Goal: Task Accomplishment & Management: Use online tool/utility

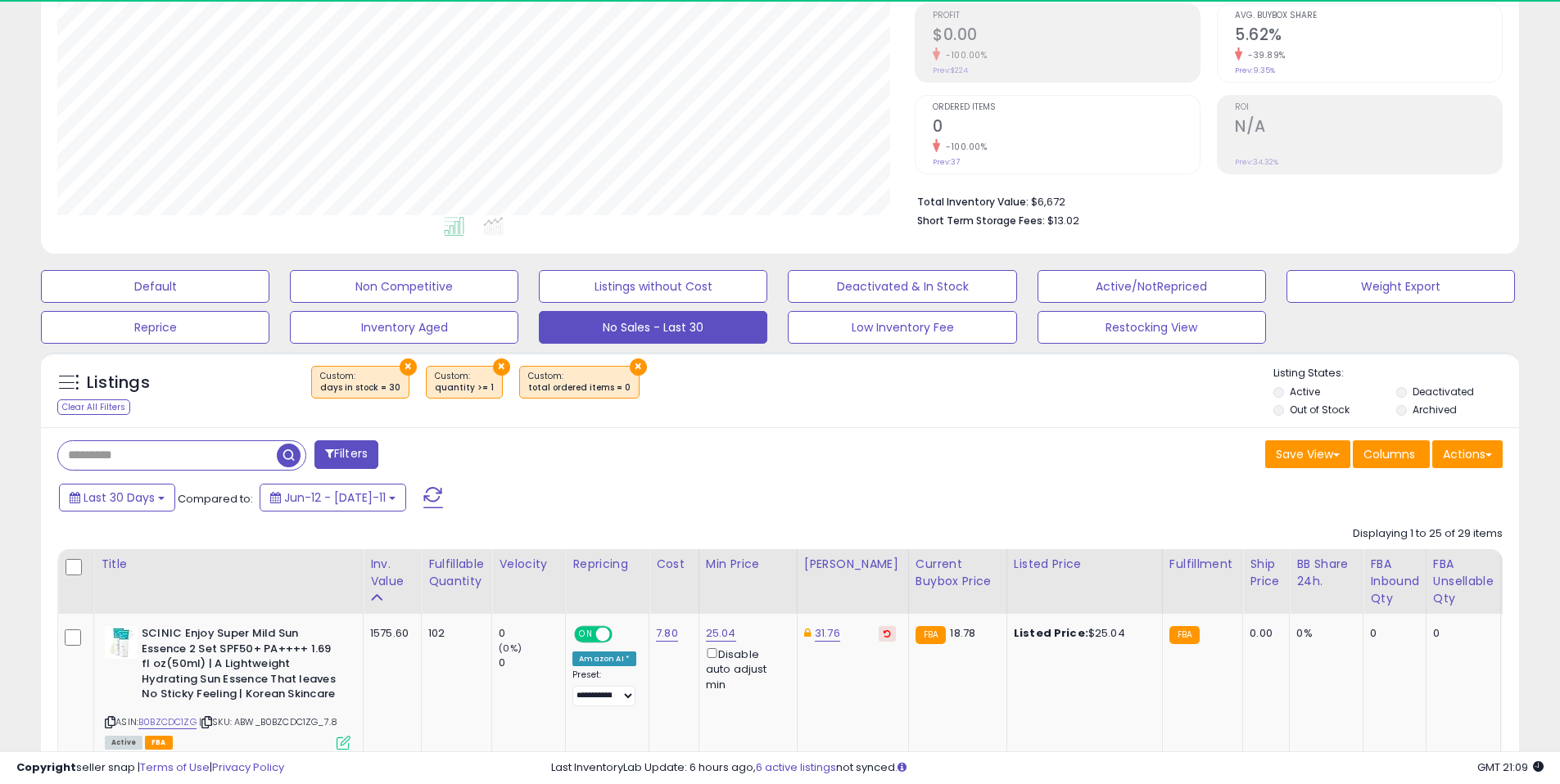
scroll to position [336, 857]
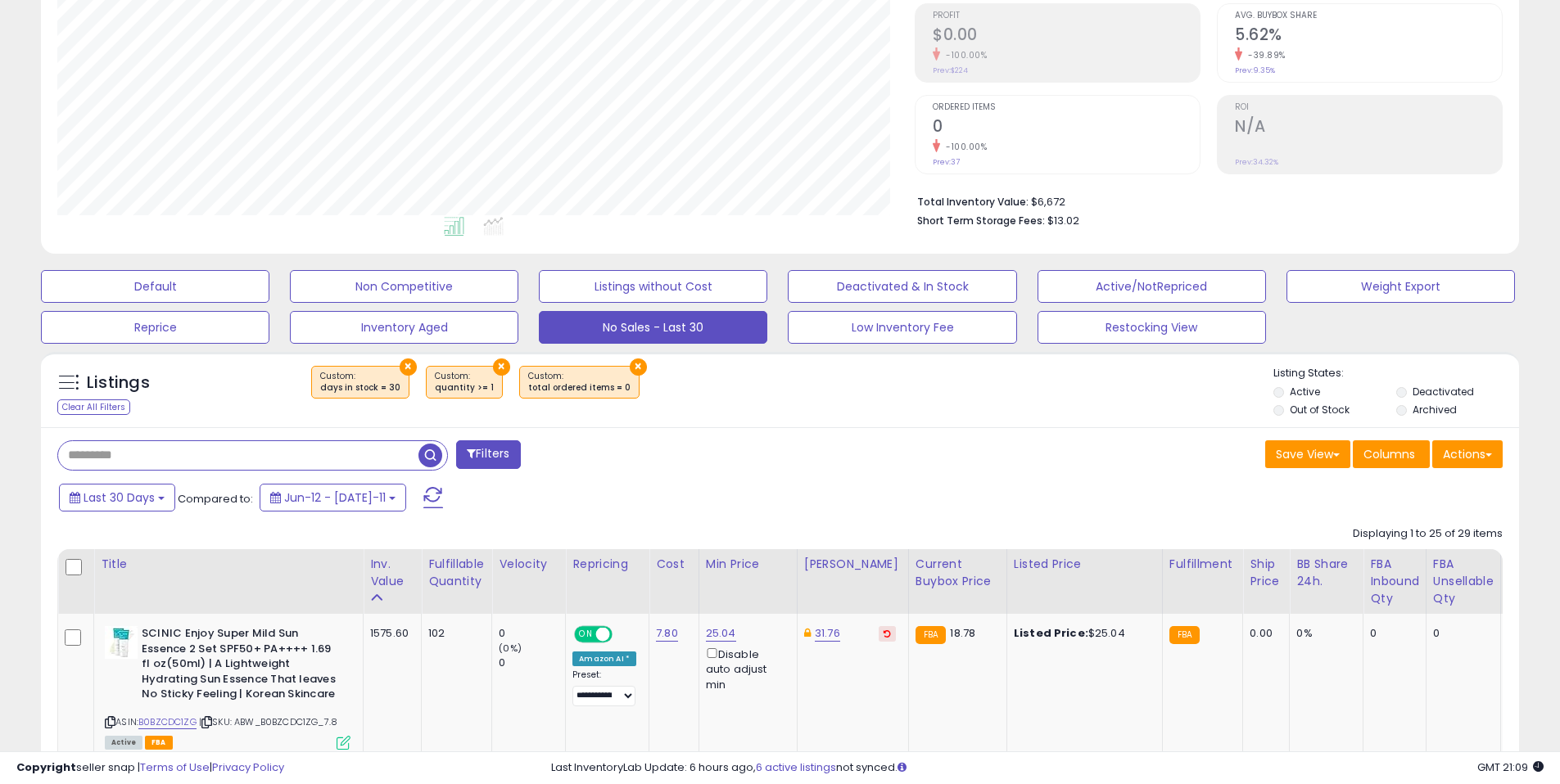
click at [244, 469] on input "text" at bounding box center [238, 455] width 360 height 29
click at [176, 300] on button "Default" at bounding box center [155, 286] width 228 height 33
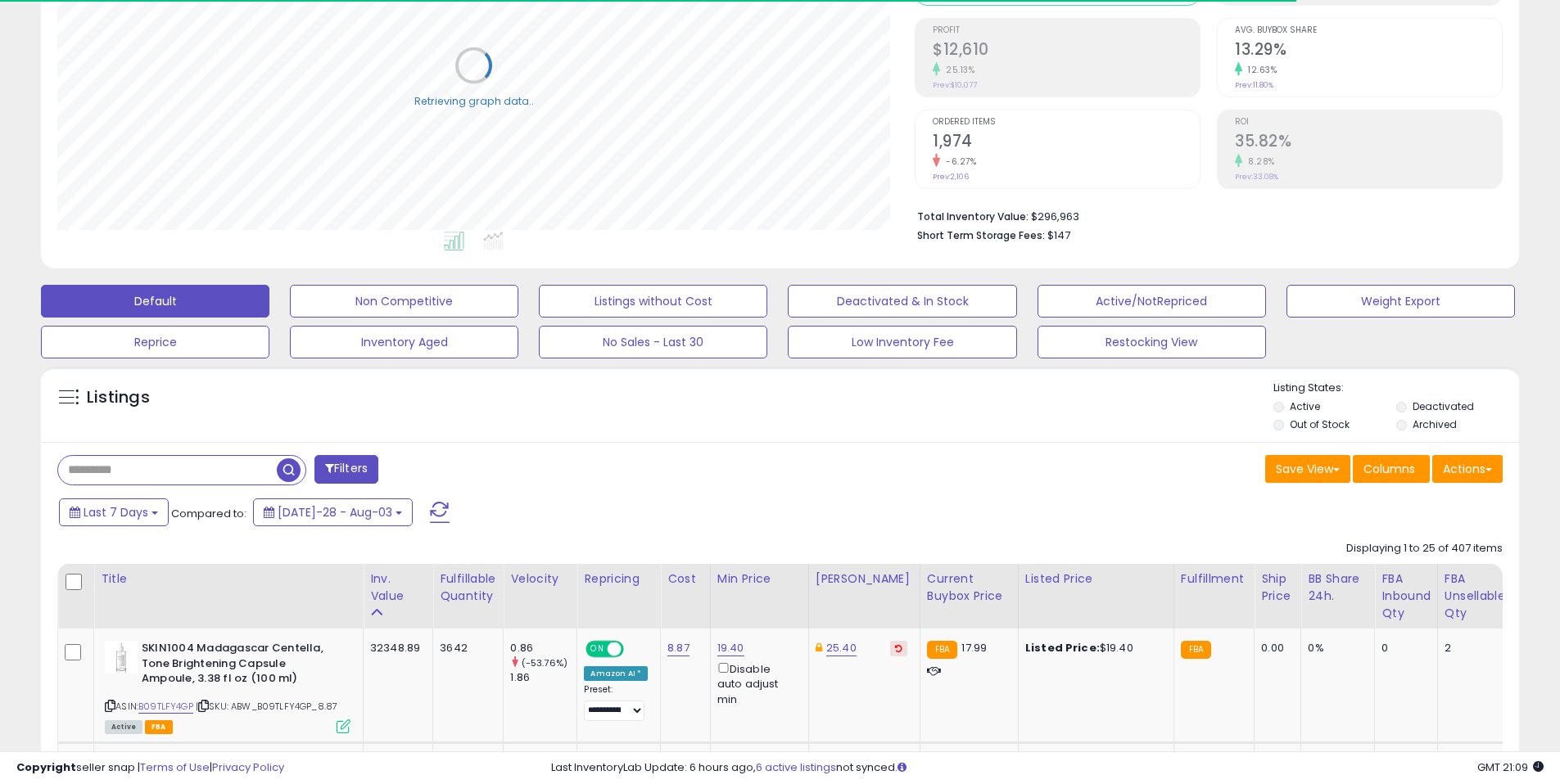
scroll to position [818427, 817983]
drag, startPoint x: 244, startPoint y: 449, endPoint x: 235, endPoint y: 475, distance: 27.5
click at [235, 475] on input "text" at bounding box center [167, 471] width 218 height 29
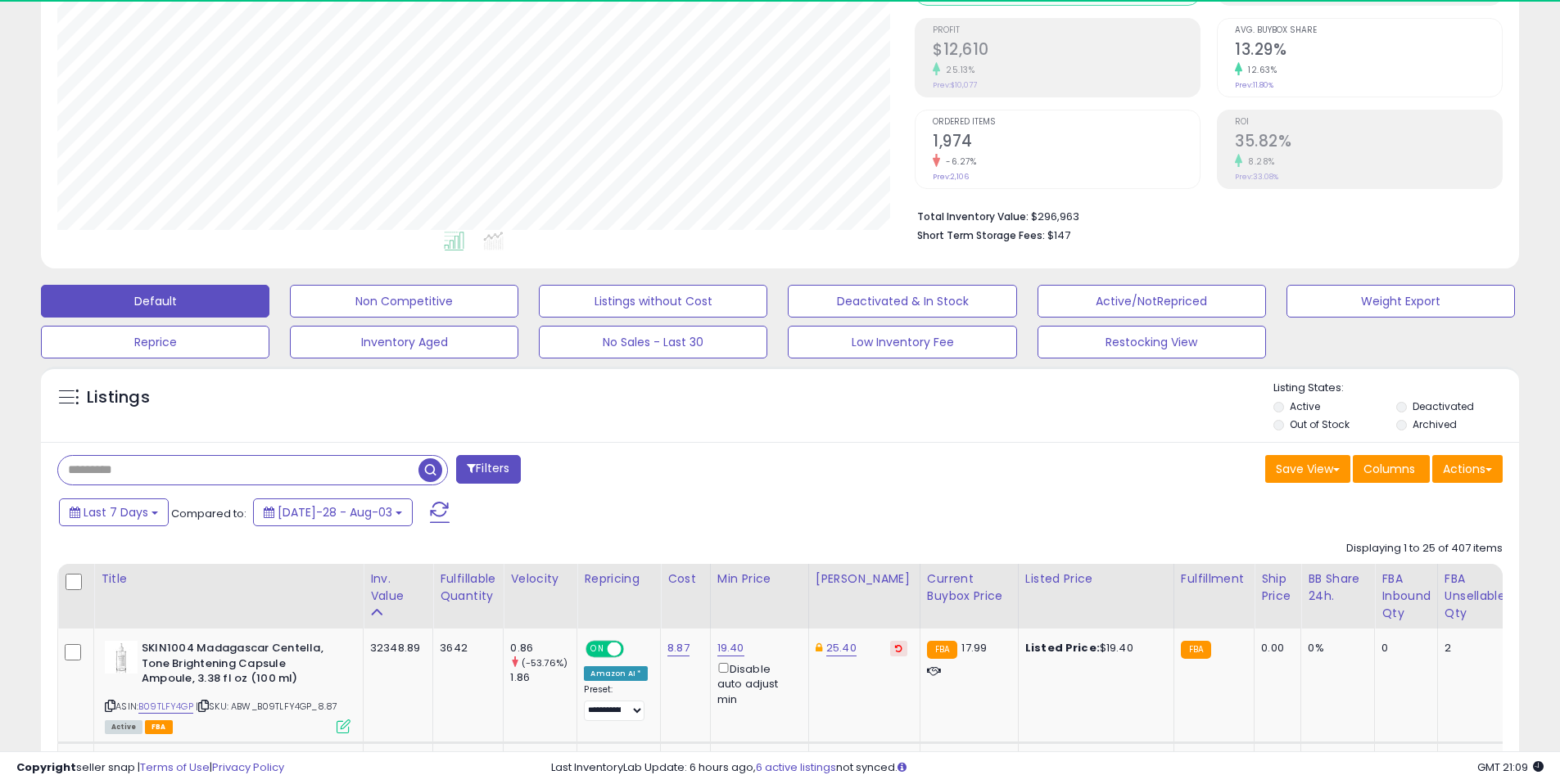
paste input "**********"
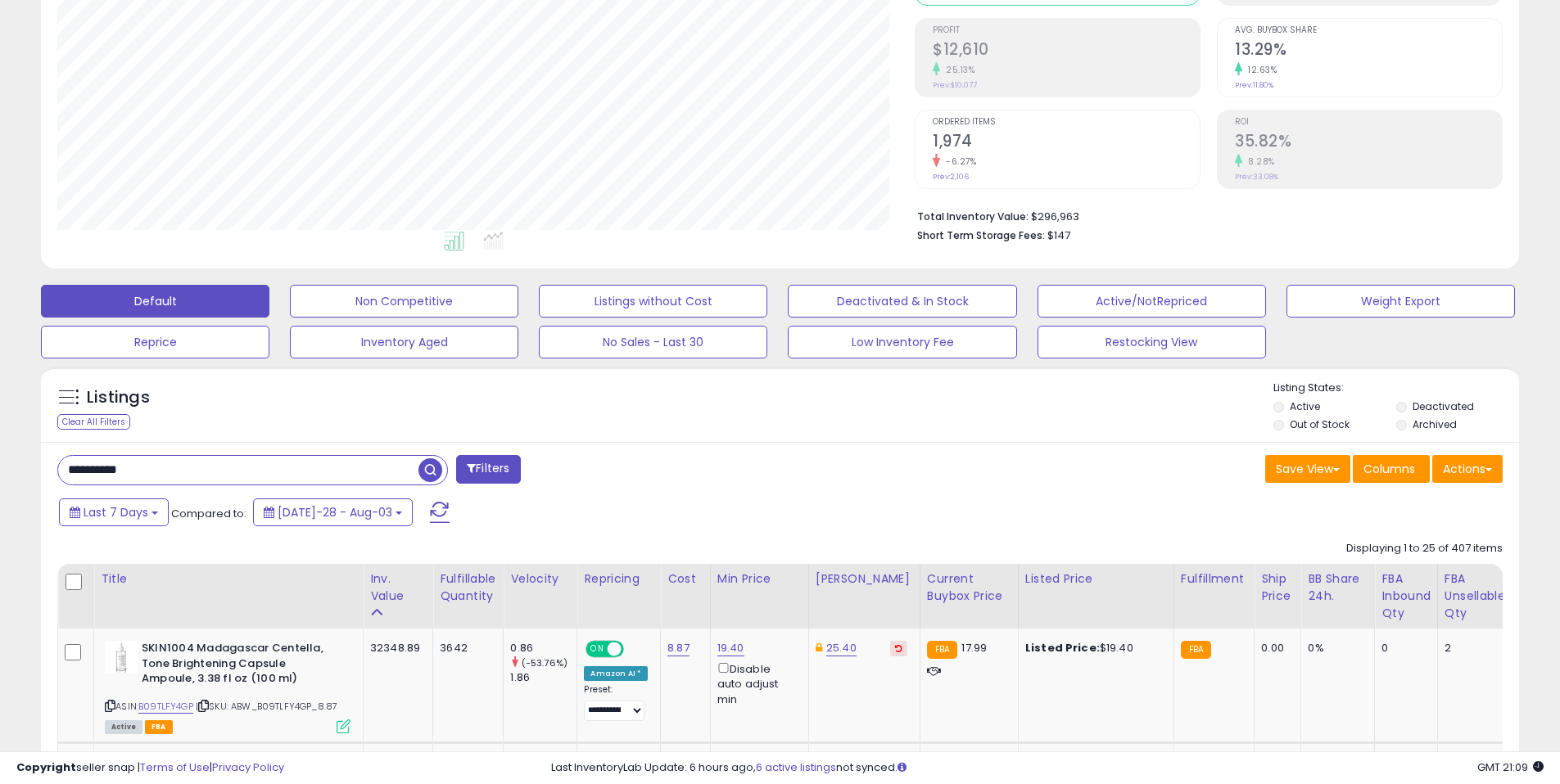
type input "**********"
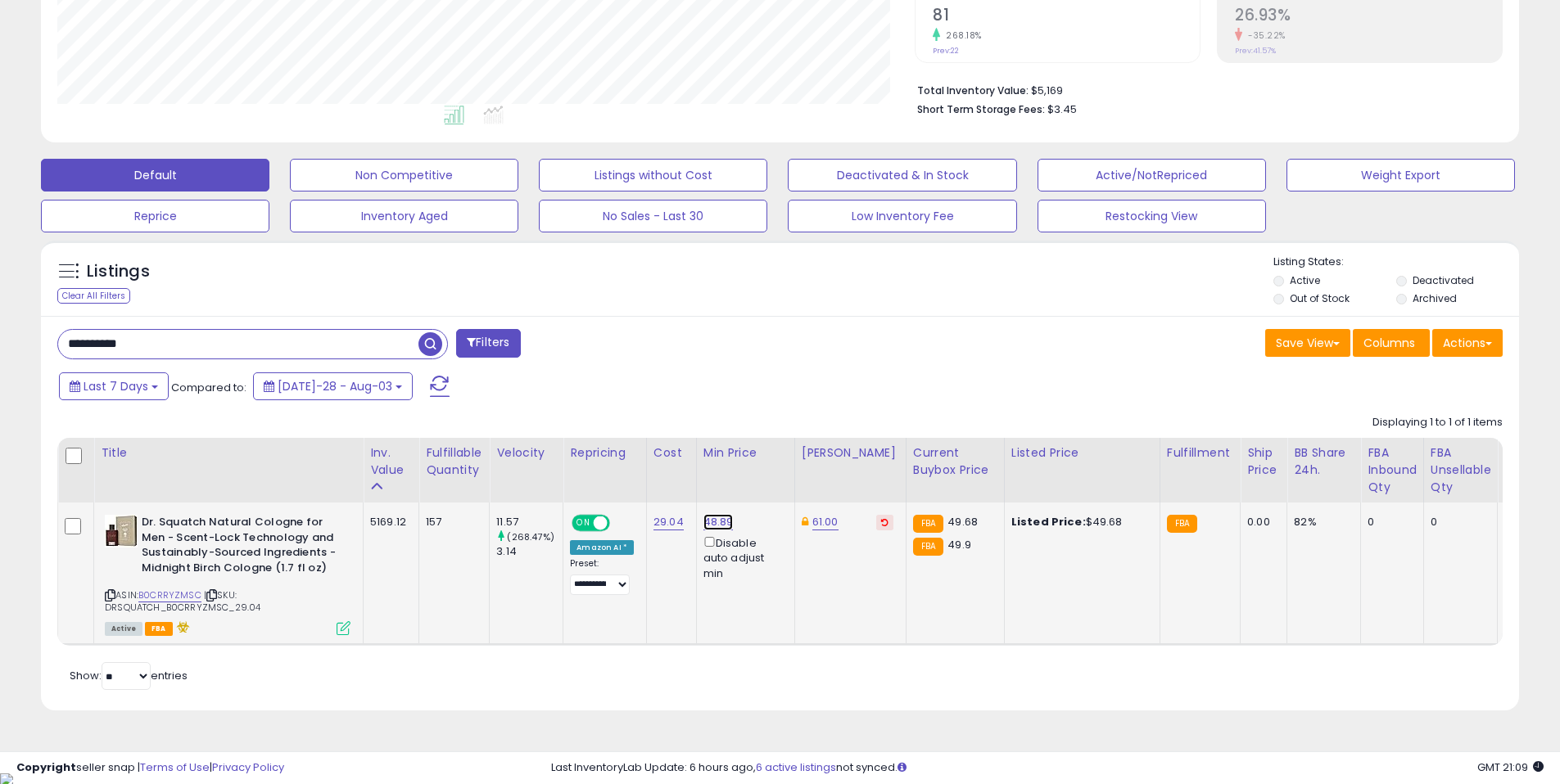
click at [709, 527] on link "48.89" at bounding box center [718, 522] width 30 height 16
type input "**"
click button "submit" at bounding box center [760, 464] width 28 height 24
drag, startPoint x: 697, startPoint y: 512, endPoint x: 707, endPoint y: 519, distance: 12.2
click at [698, 512] on td "54.00 Disable auto adjust min" at bounding box center [745, 573] width 99 height 142
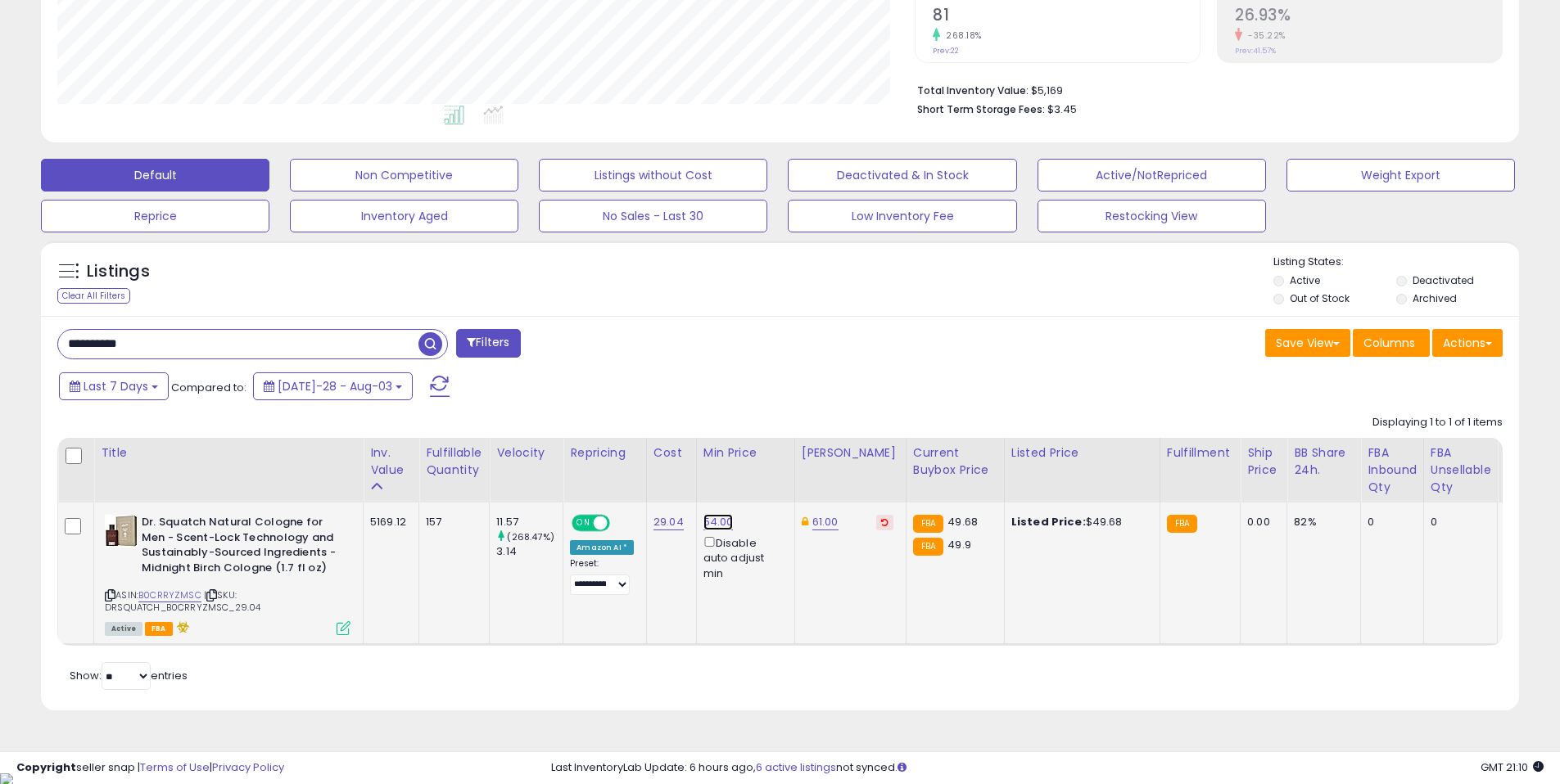
click at [707, 519] on link "54.00" at bounding box center [718, 522] width 30 height 16
type input "**"
click button "submit" at bounding box center [760, 464] width 28 height 24
click at [835, 513] on td "61.00" at bounding box center [849, 573] width 111 height 142
click at [830, 515] on link "61.00" at bounding box center [825, 522] width 26 height 16
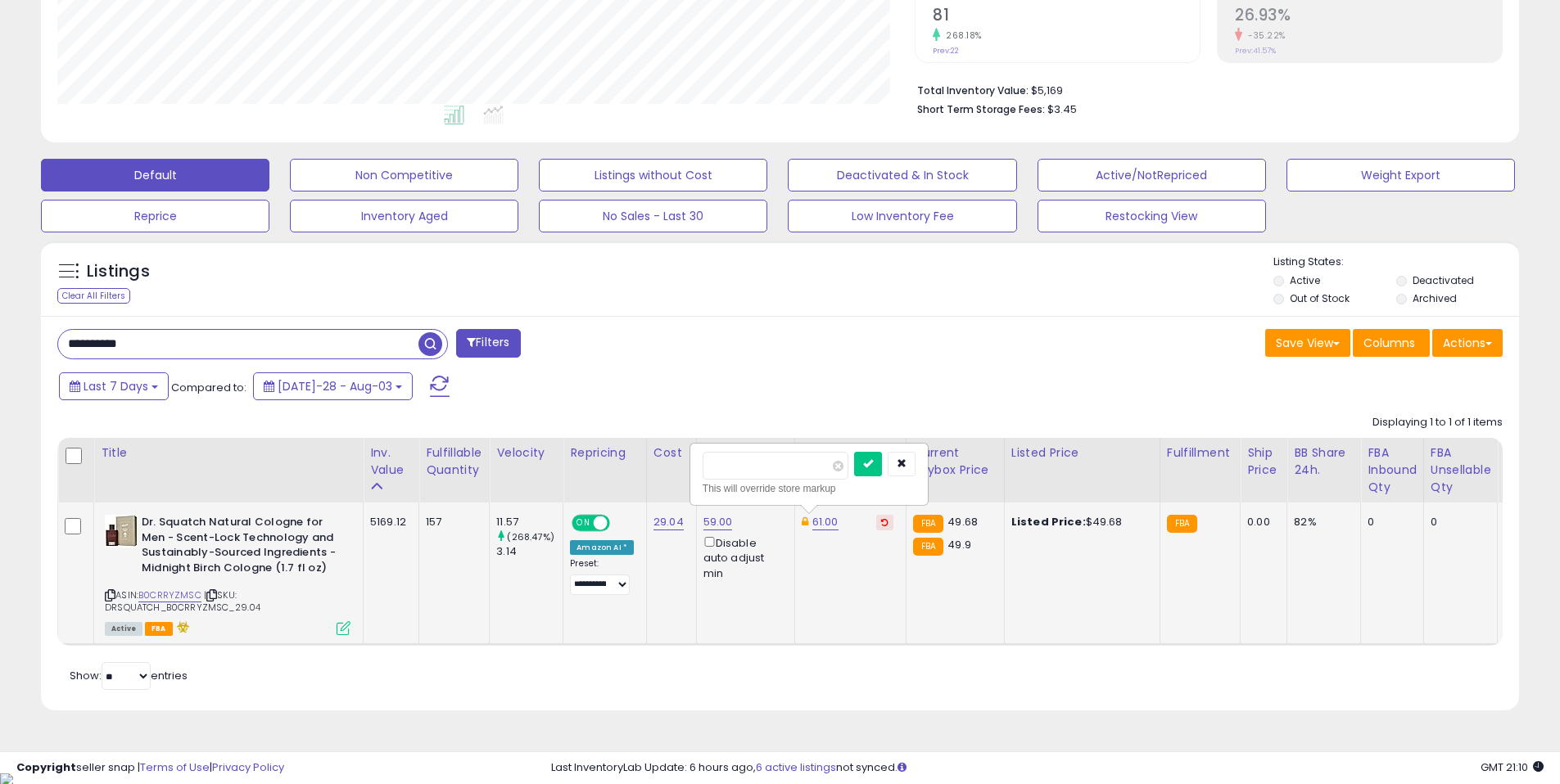
type input "**"
click button "submit" at bounding box center [867, 464] width 28 height 24
drag, startPoint x: 142, startPoint y: 518, endPoint x: 203, endPoint y: 518, distance: 61.0
click at [203, 518] on b "Dr. Squatch Natural Cologne for Men - Scent-Lock Technology and Sustainably-Sou…" at bounding box center [241, 547] width 199 height 64
copy b "Dr. Squatch"
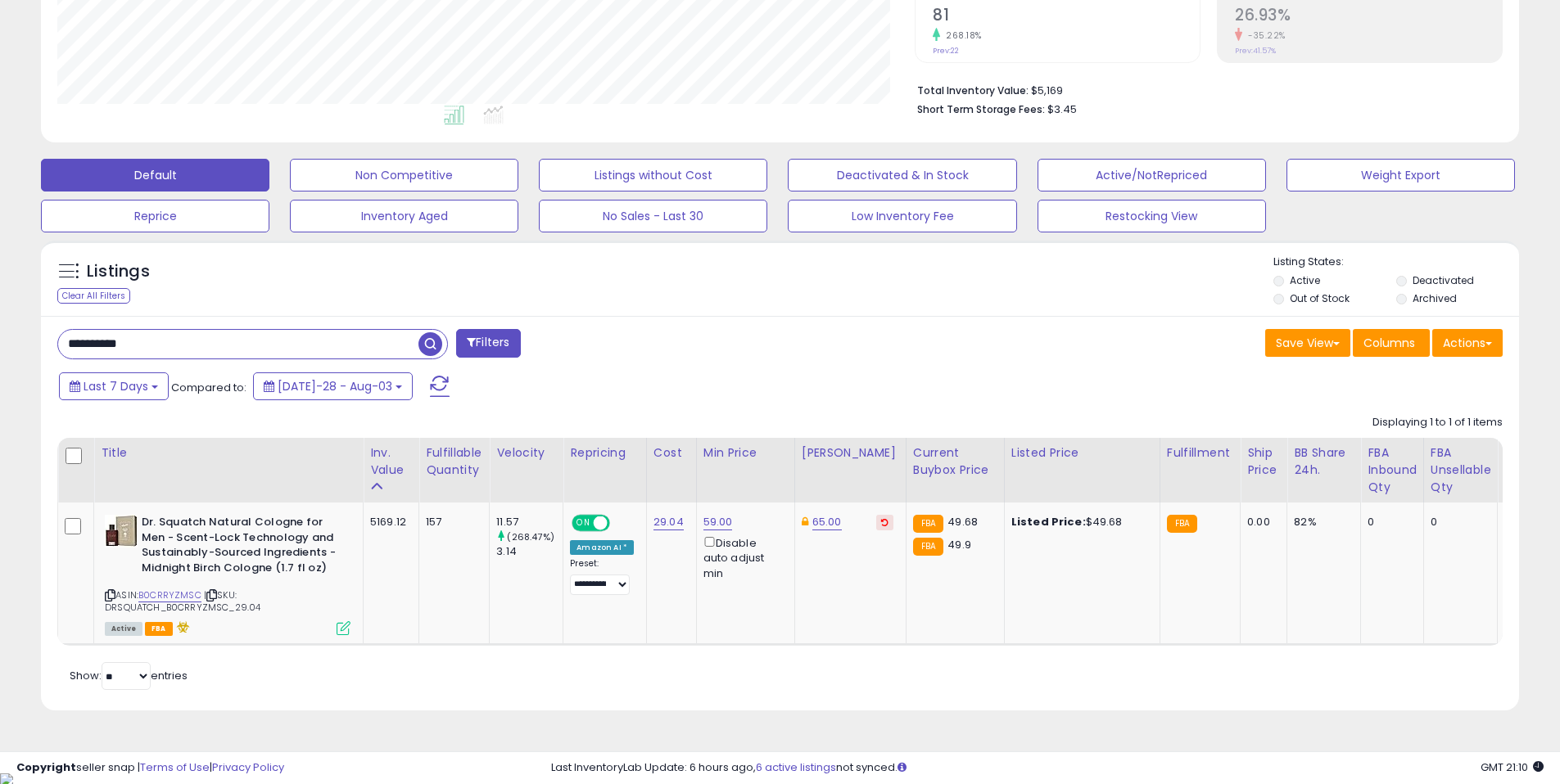
click at [245, 336] on input "**********" at bounding box center [238, 344] width 360 height 29
paste input "*"
type input "**********"
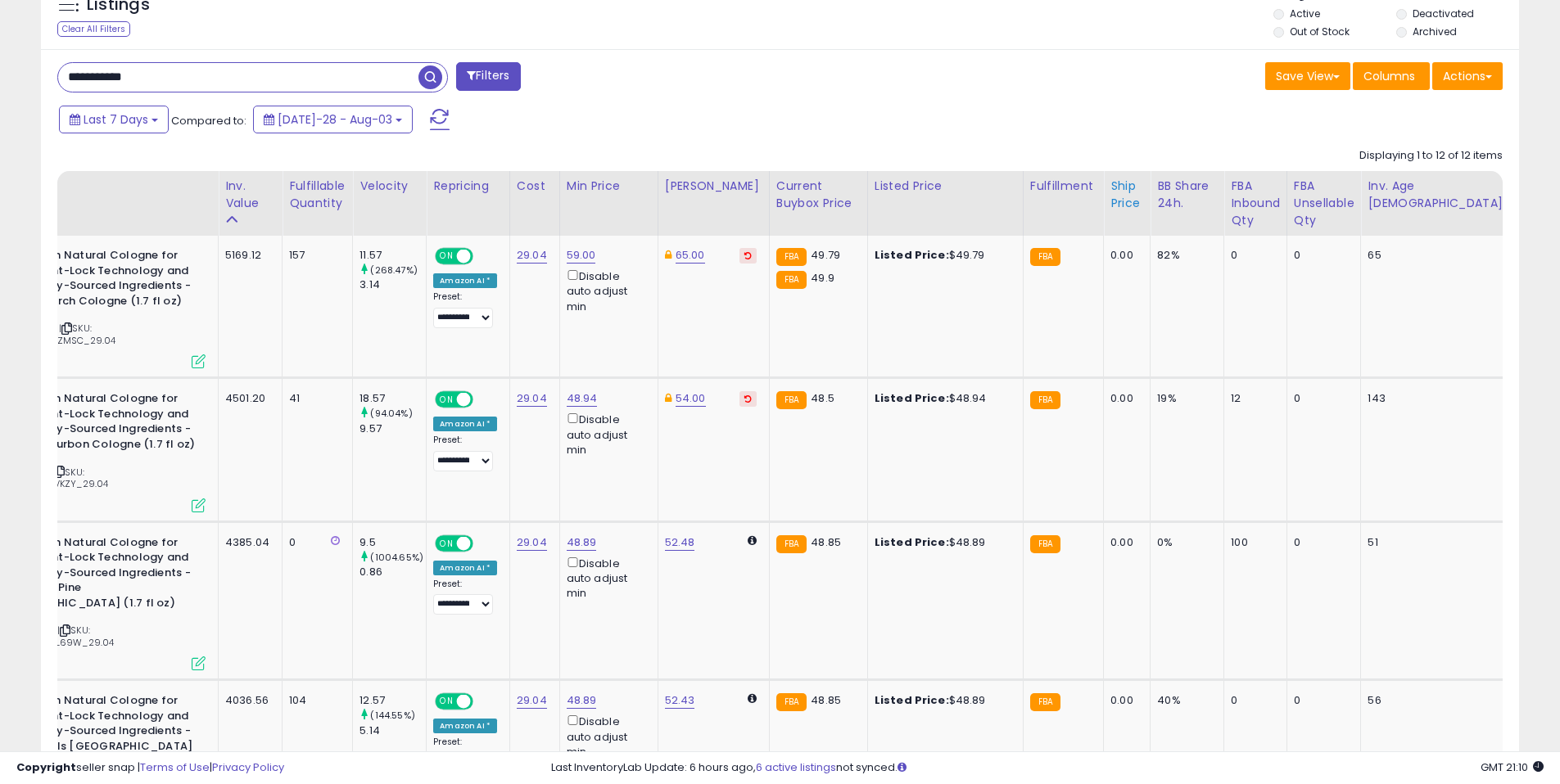
scroll to position [0, 378]
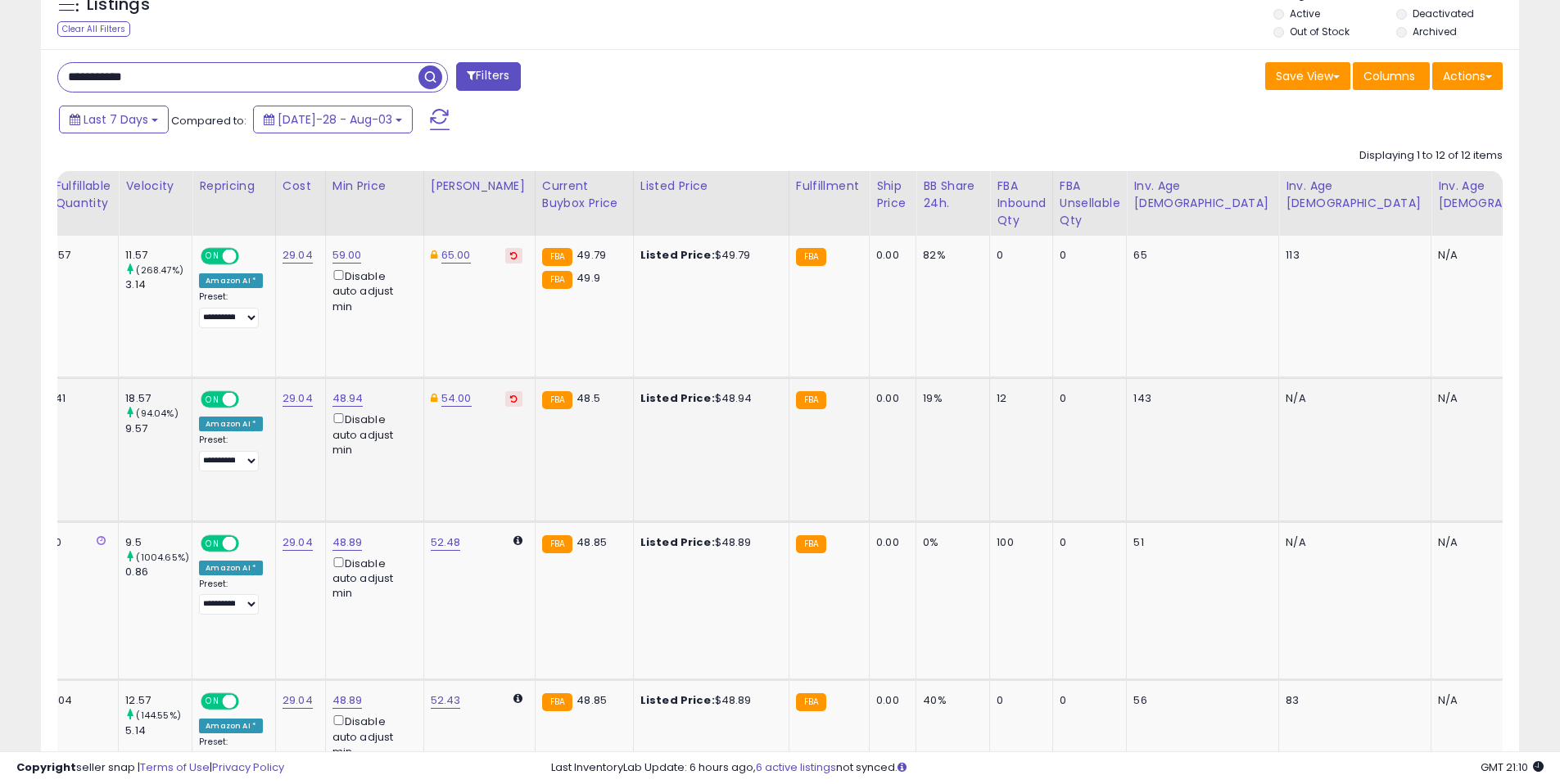
drag, startPoint x: 810, startPoint y: 433, endPoint x: 392, endPoint y: 443, distance: 418.1
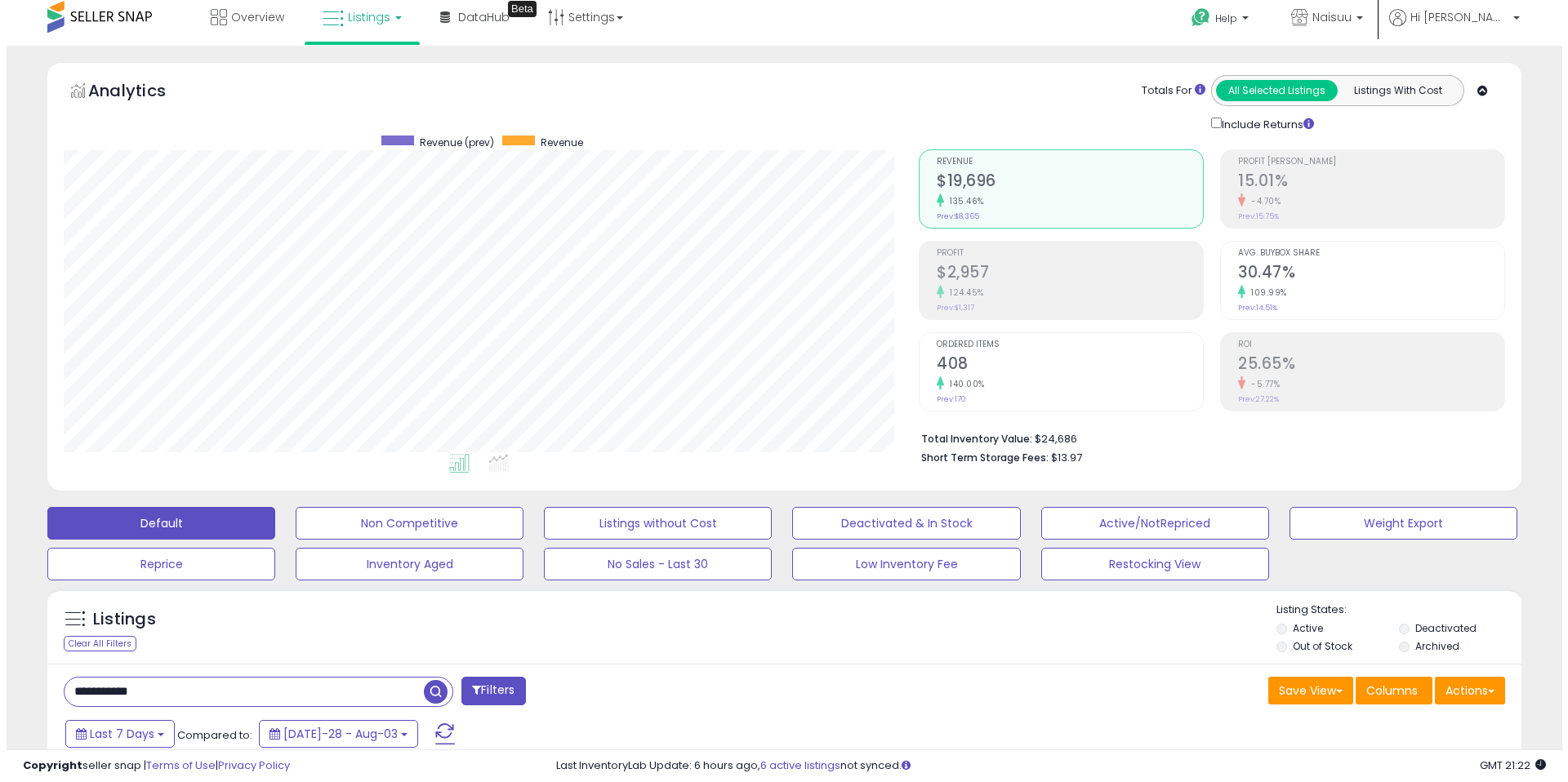
scroll to position [0, 0]
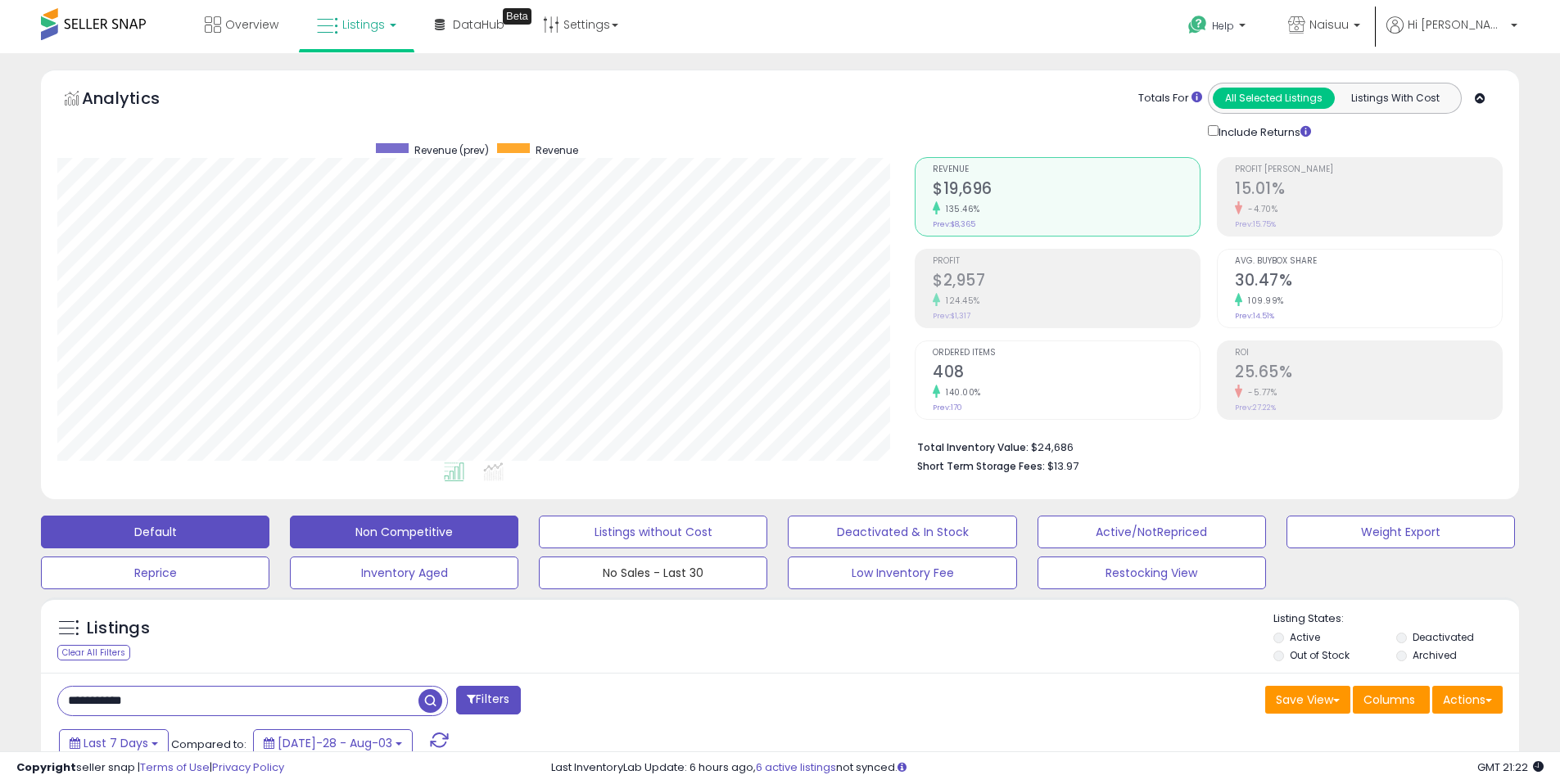
drag, startPoint x: 587, startPoint y: 566, endPoint x: 504, endPoint y: 544, distance: 85.9
click at [506, 545] on div "Default Non Competitive Listings without Cost Deactivated & In Stock Active/Not…" at bounding box center [780, 549] width 1519 height 81
click at [474, 542] on button "Non Competitive" at bounding box center [404, 532] width 228 height 33
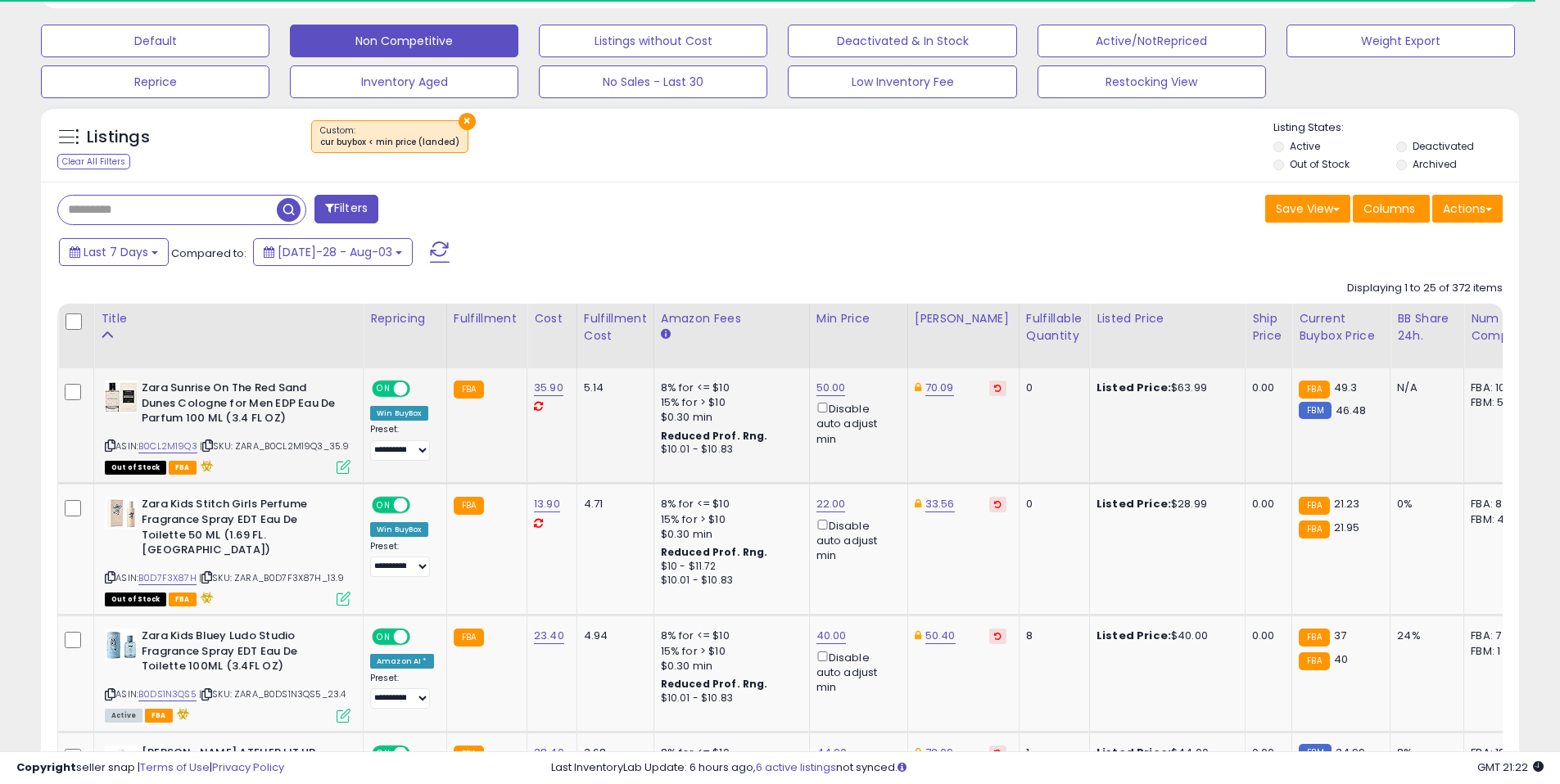
scroll to position [336, 857]
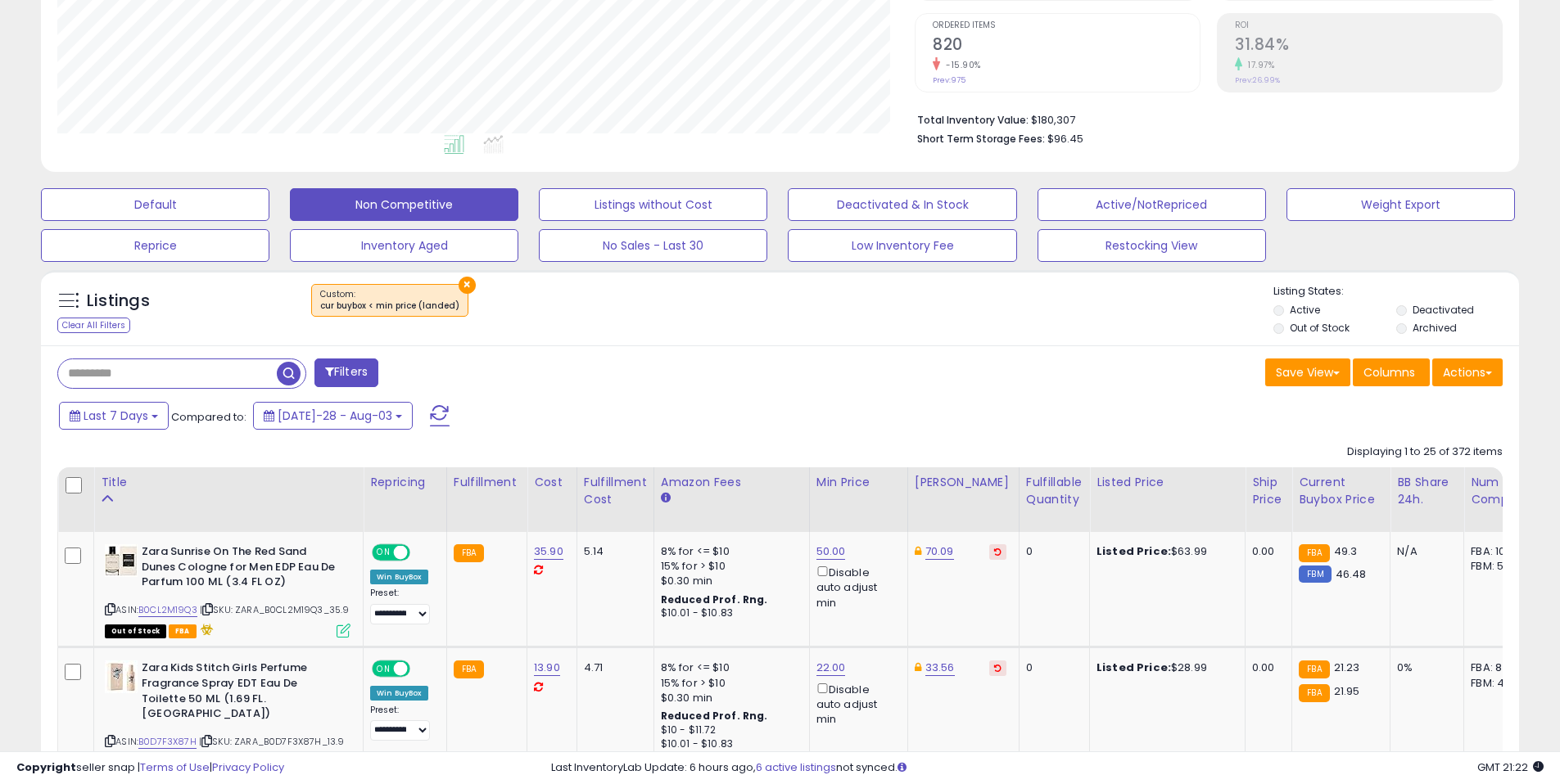
click at [1315, 338] on li "Out of Stock" at bounding box center [1333, 330] width 120 height 18
click at [1316, 335] on label "Out of Stock" at bounding box center [1319, 328] width 60 height 14
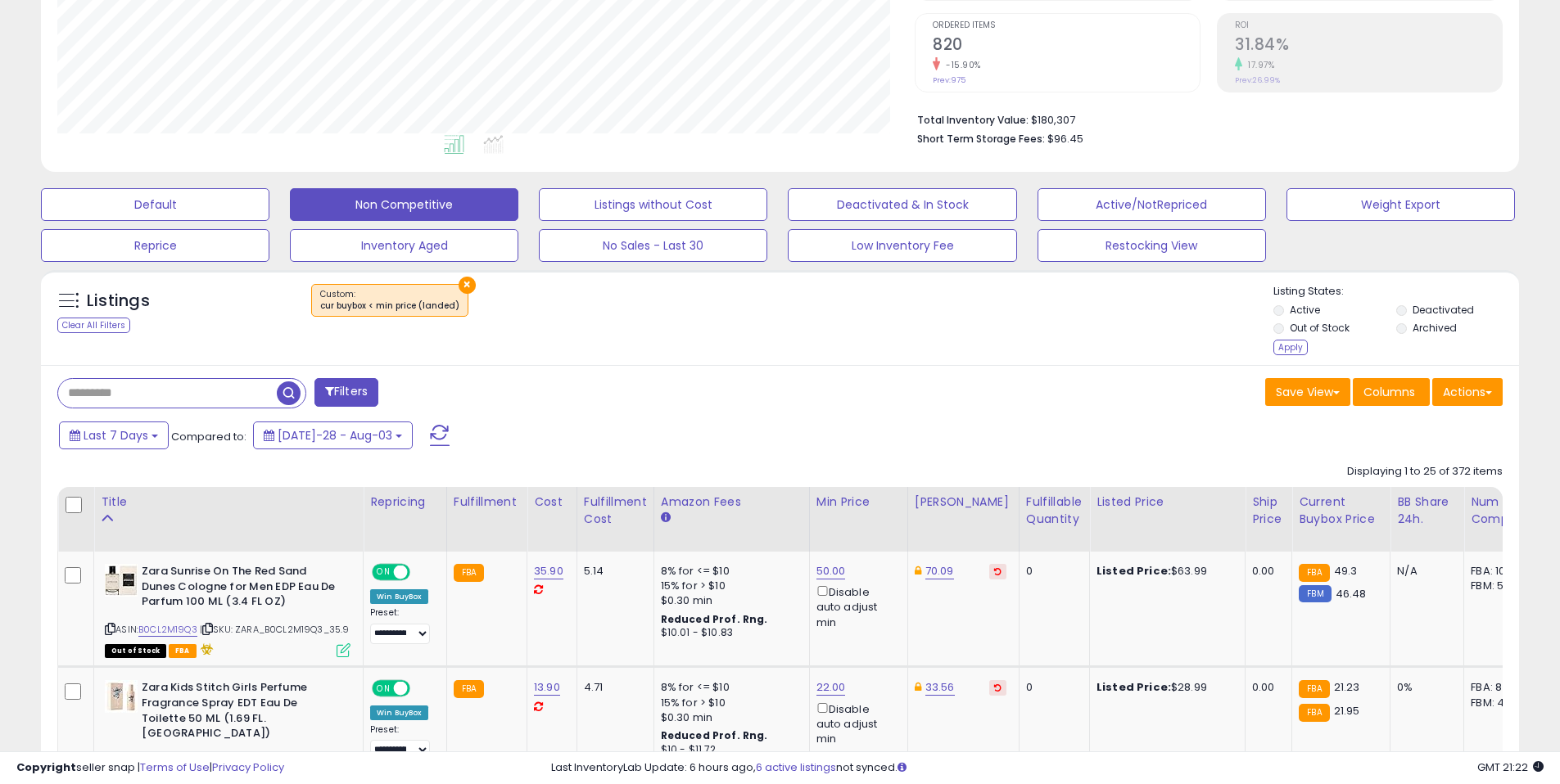
click at [1409, 312] on li "Deactivated" at bounding box center [1456, 312] width 120 height 18
click at [1420, 307] on label "Deactivated" at bounding box center [1443, 310] width 62 height 14
click at [1297, 351] on div "Apply" at bounding box center [1290, 347] width 34 height 15
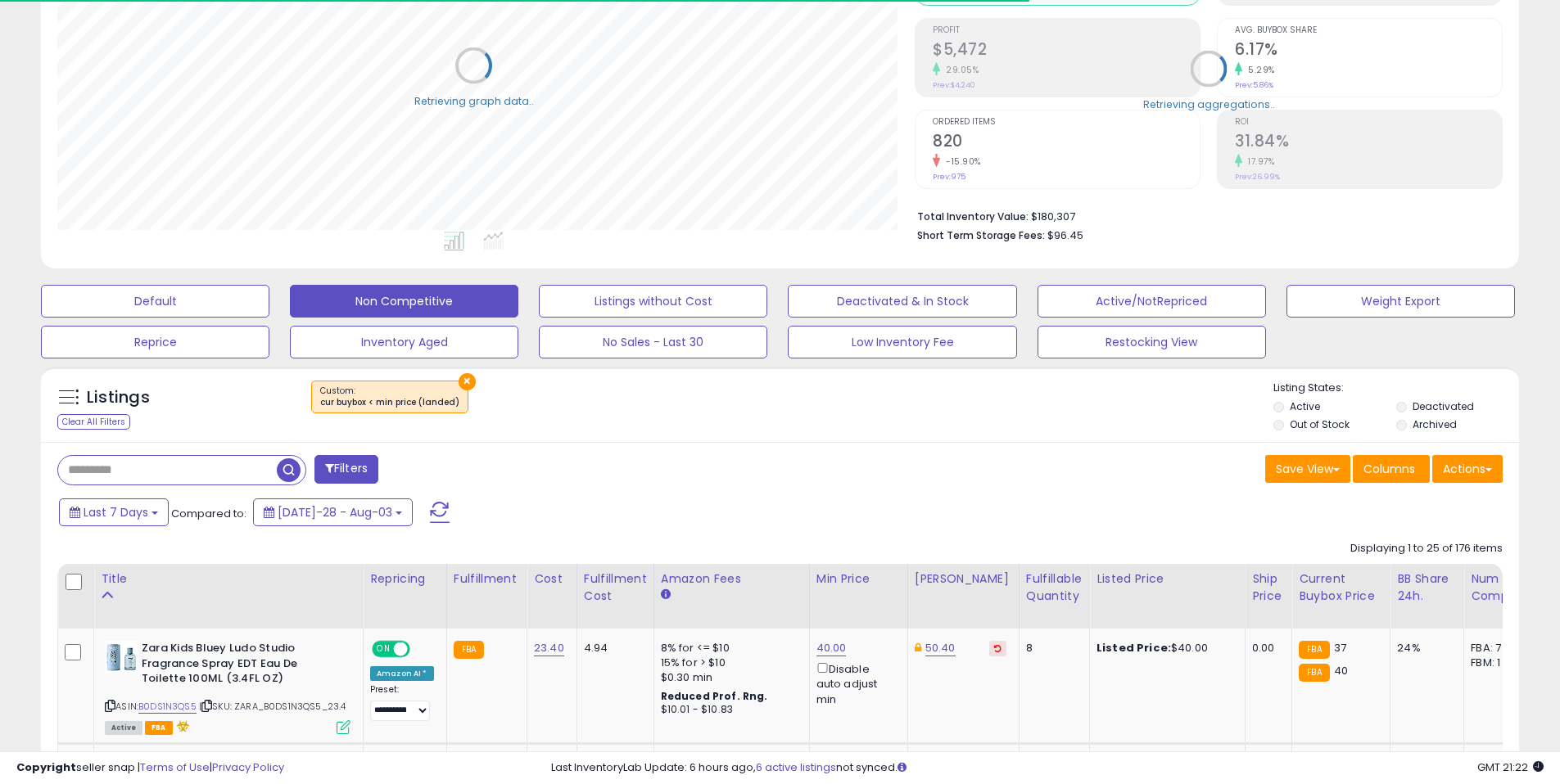
scroll to position [818427, 817983]
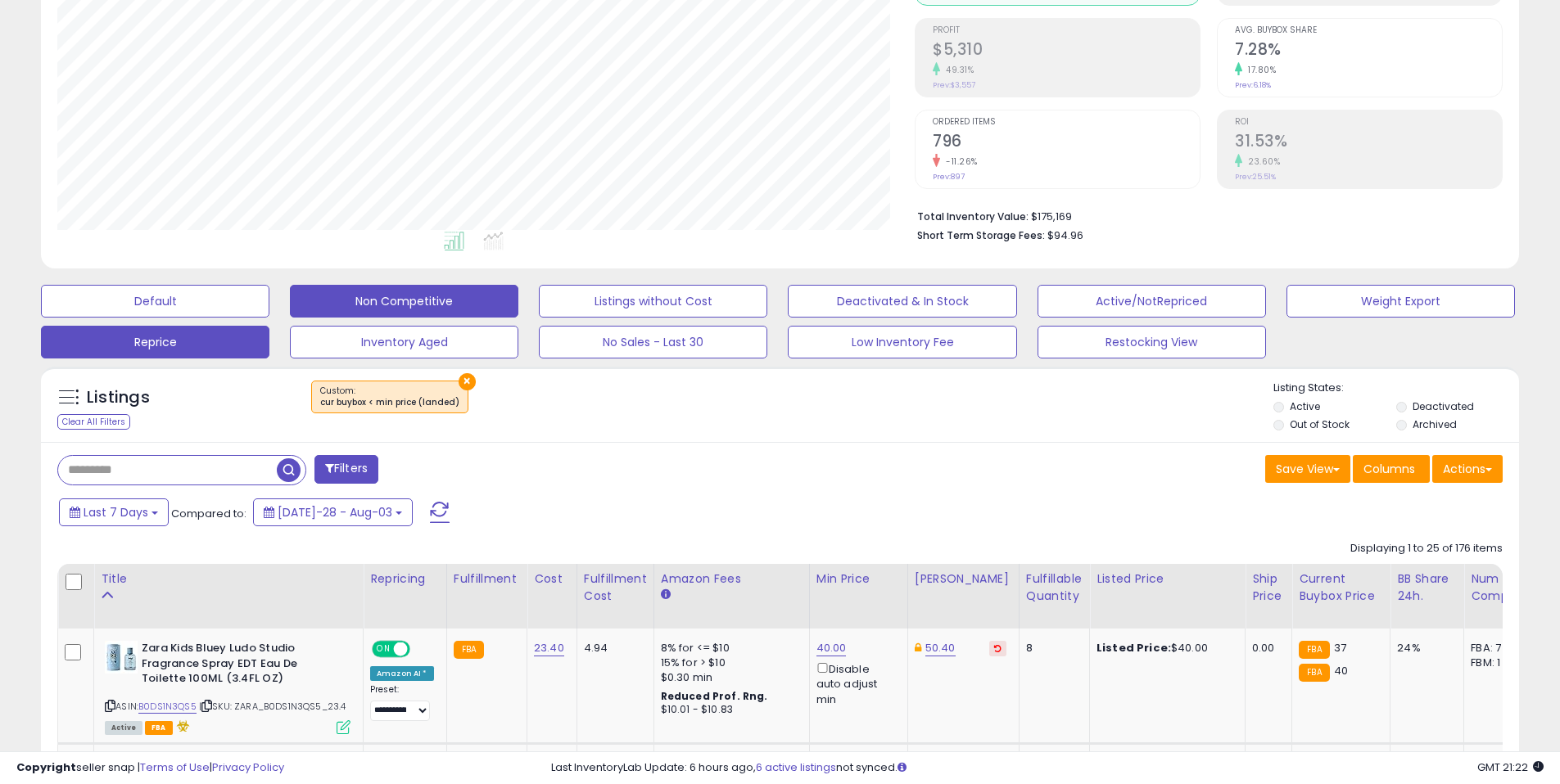
click at [263, 318] on button "Reprice" at bounding box center [155, 301] width 228 height 33
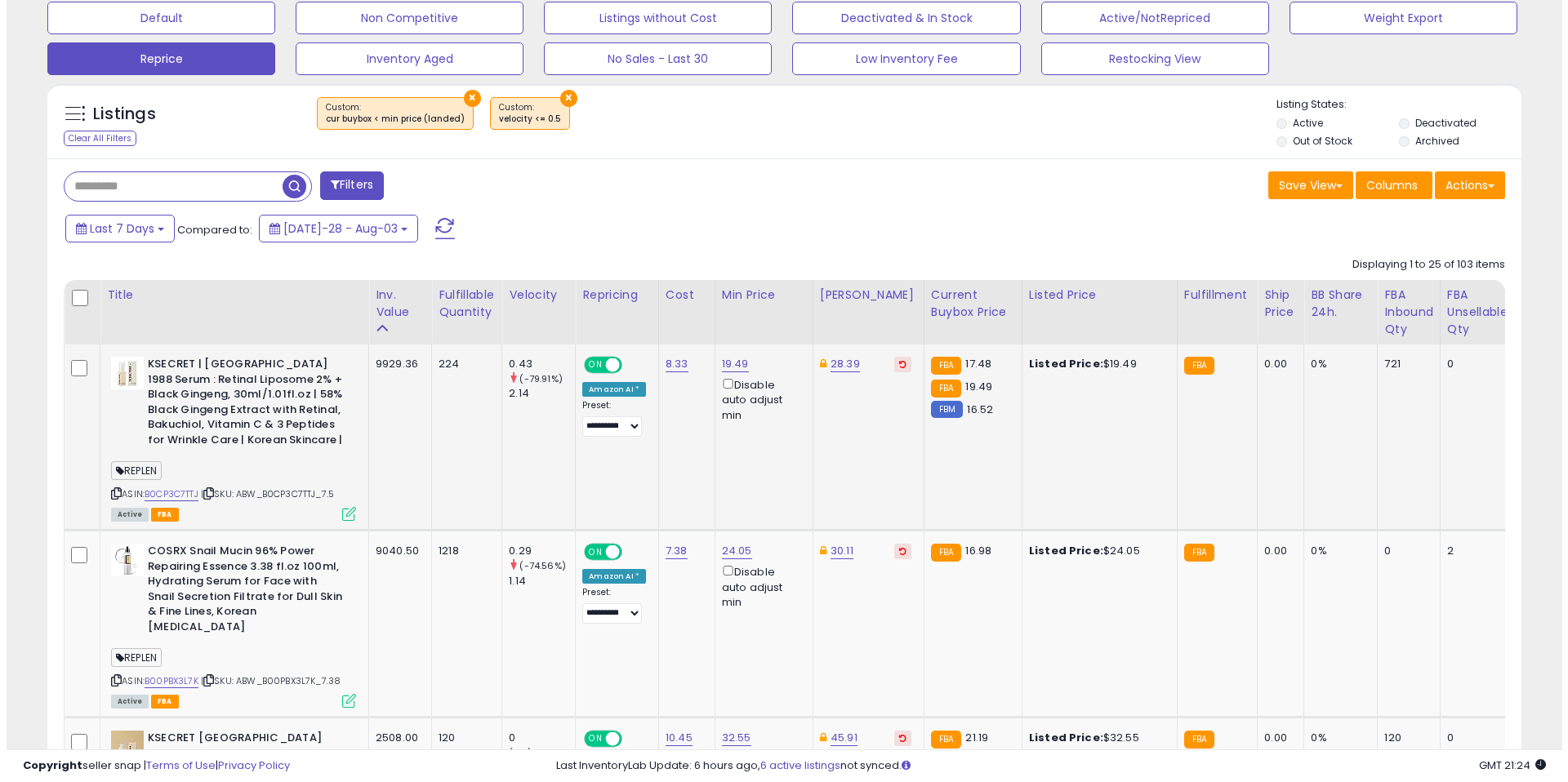
scroll to position [312, 0]
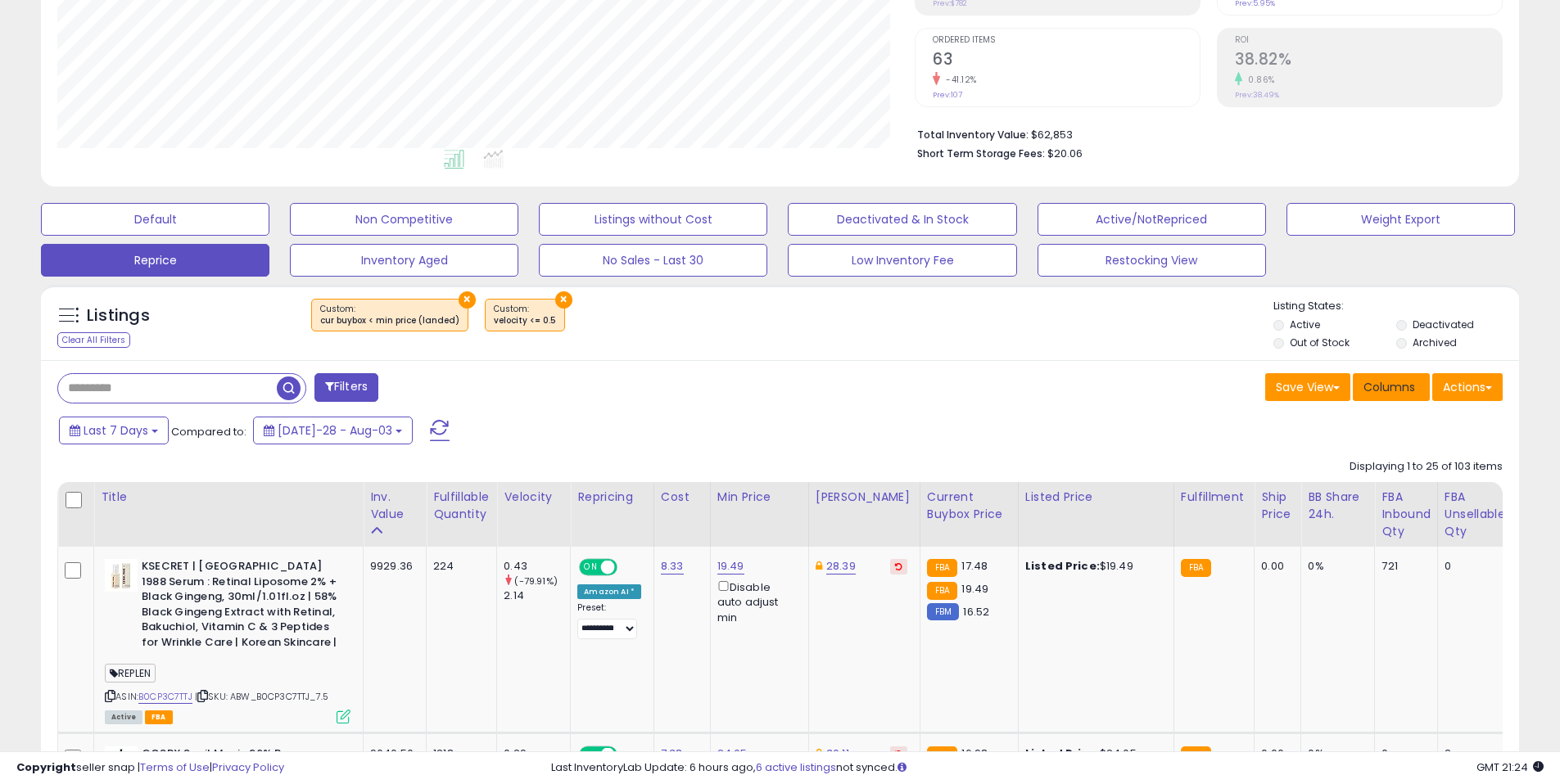
click at [1364, 389] on span "Columns" at bounding box center [1389, 387] width 52 height 16
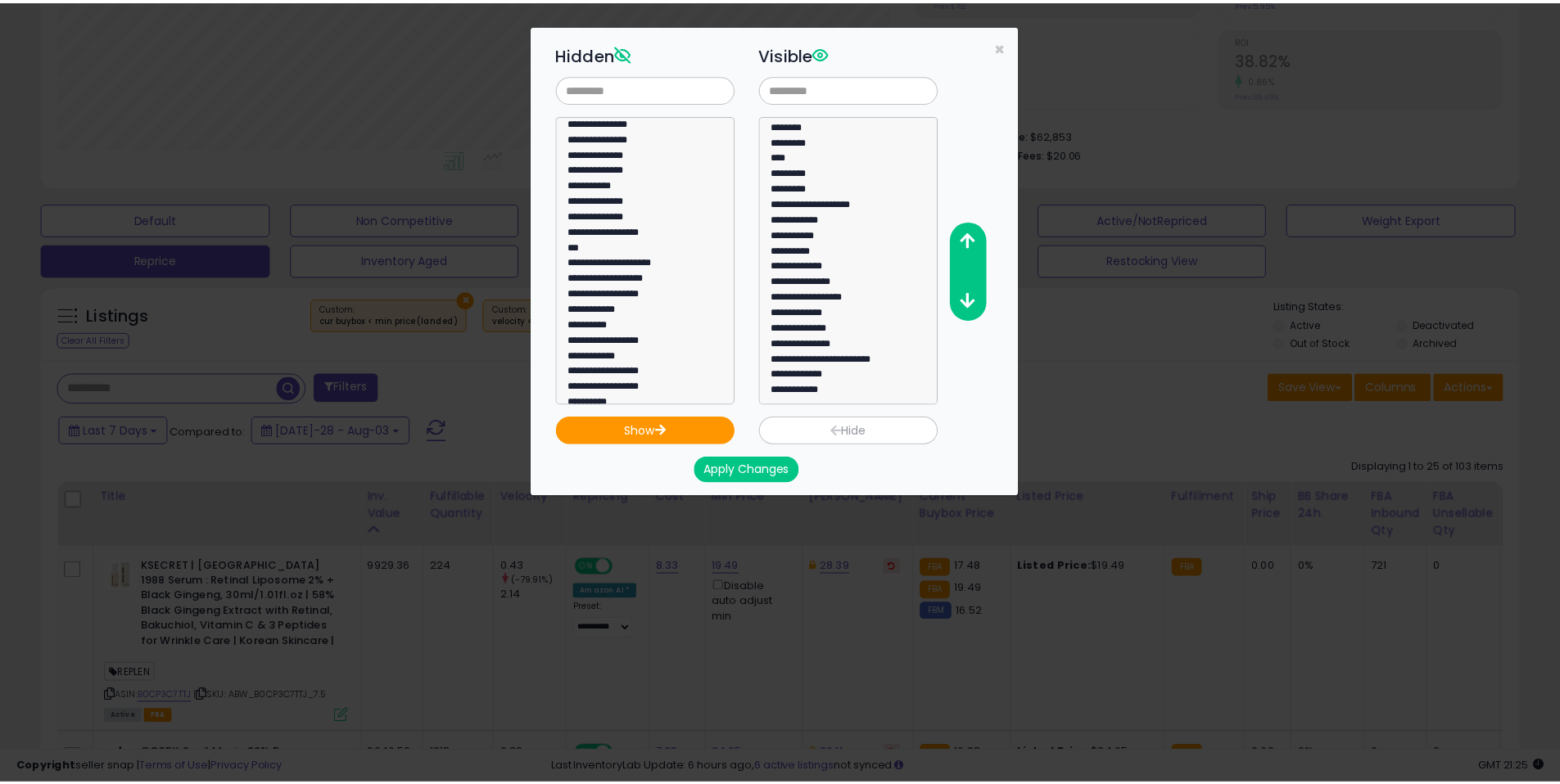
scroll to position [47, 0]
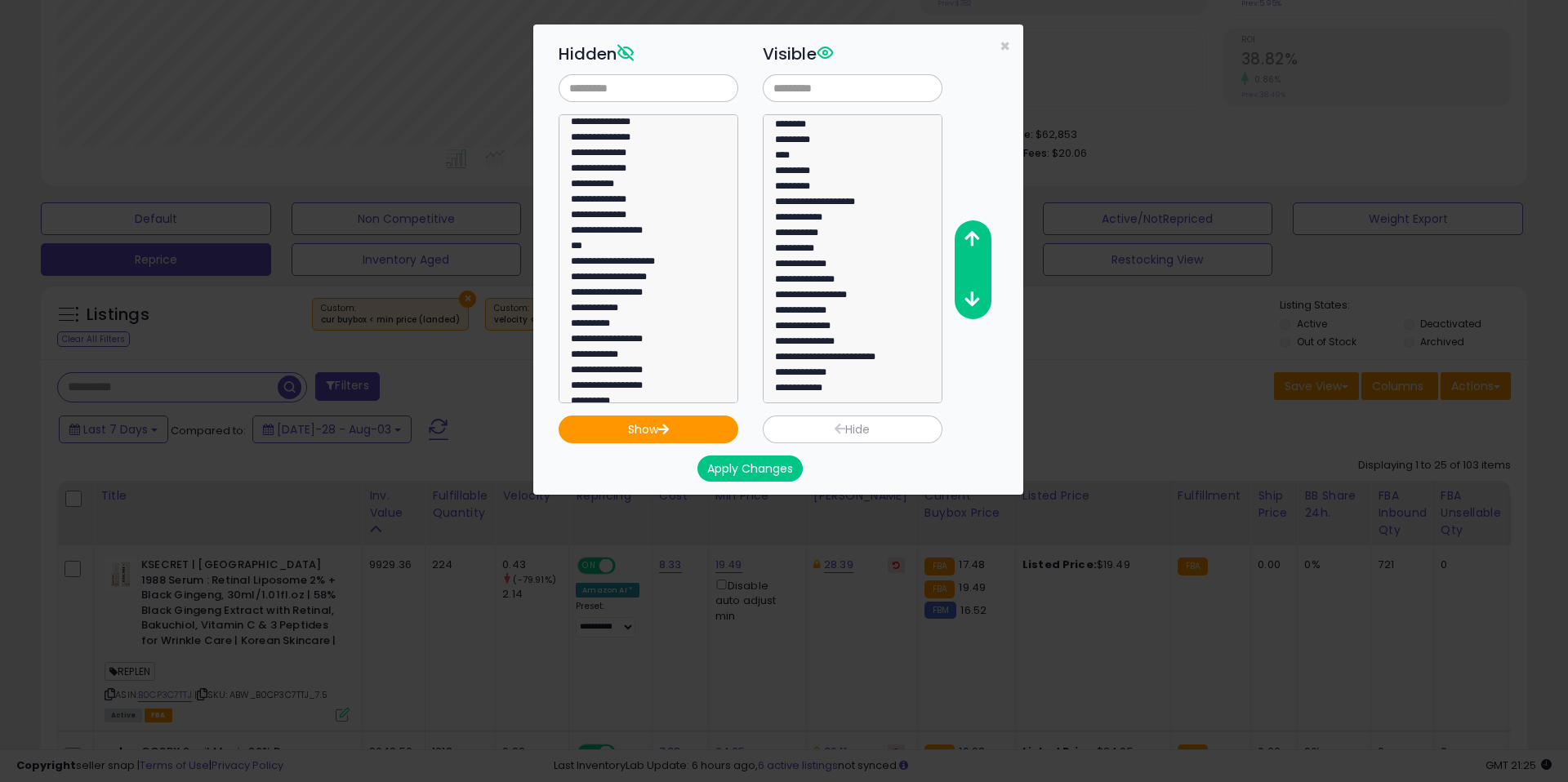
click at [1011, 42] on div "**********" at bounding box center [791, 220] width 490 height 366
click at [1003, 42] on span "×" at bounding box center [1005, 46] width 11 height 23
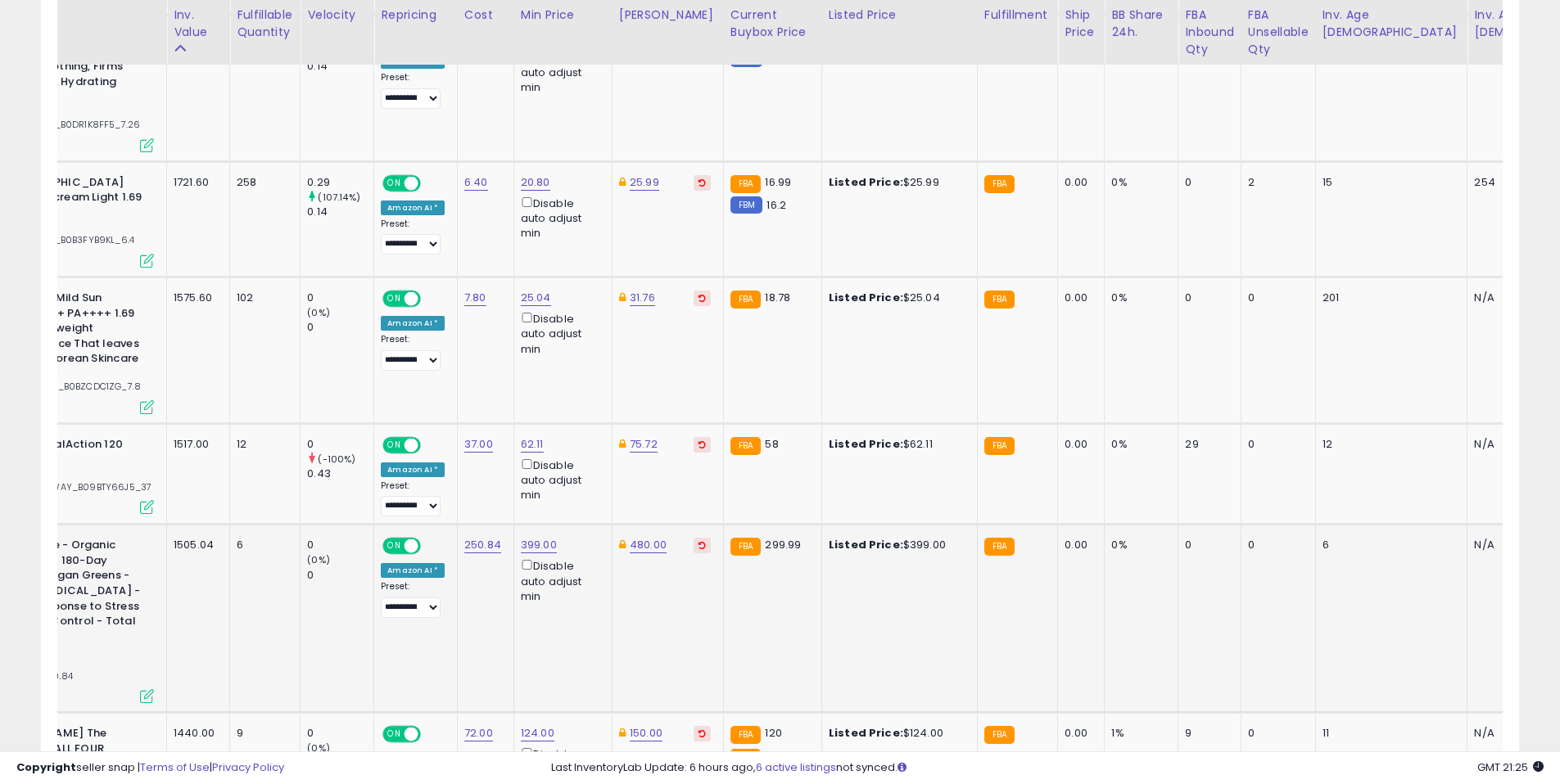
scroll to position [0, 309]
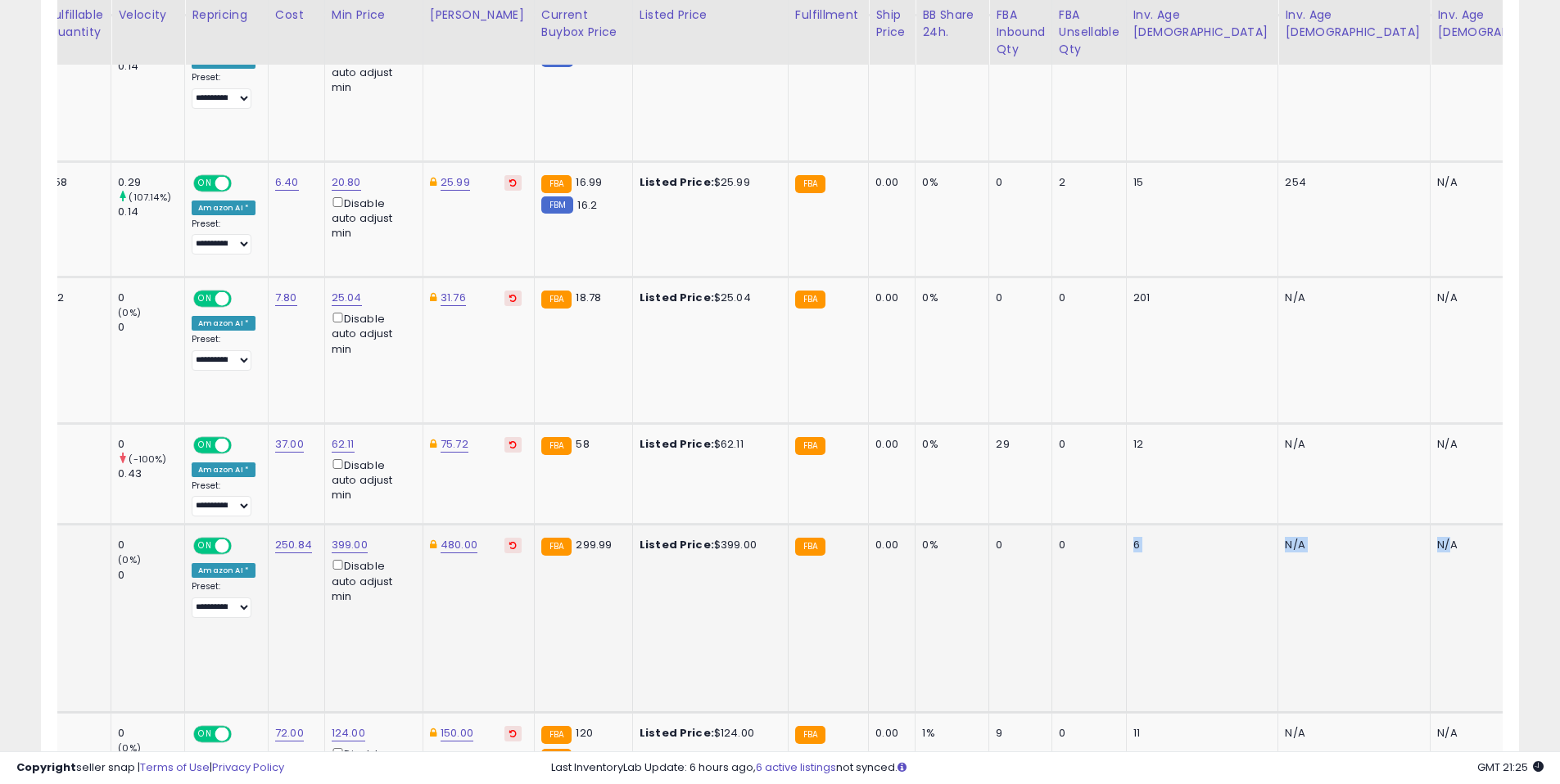
drag, startPoint x: 1113, startPoint y: 501, endPoint x: 1227, endPoint y: 561, distance: 128.8
click at [1232, 559] on tr "Organifi Green Juice - Organic Superfood Powder - 180-Day Supply - Organic Vega…" at bounding box center [751, 619] width 2158 height 188
click at [1431, 561] on td "N/A" at bounding box center [1519, 619] width 177 height 188
